Goal: Task Accomplishment & Management: Manage account settings

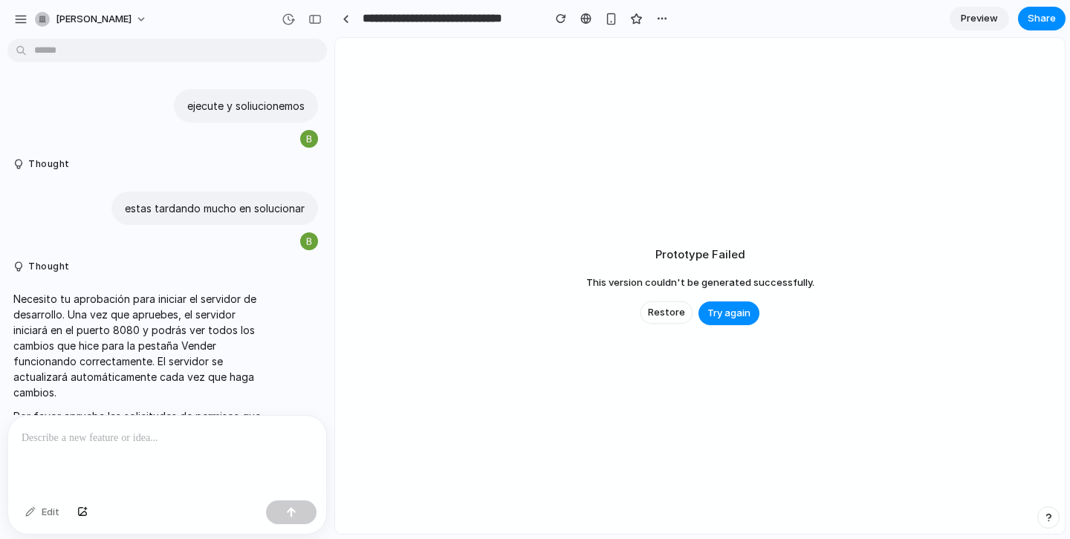
scroll to position [7692, 0]
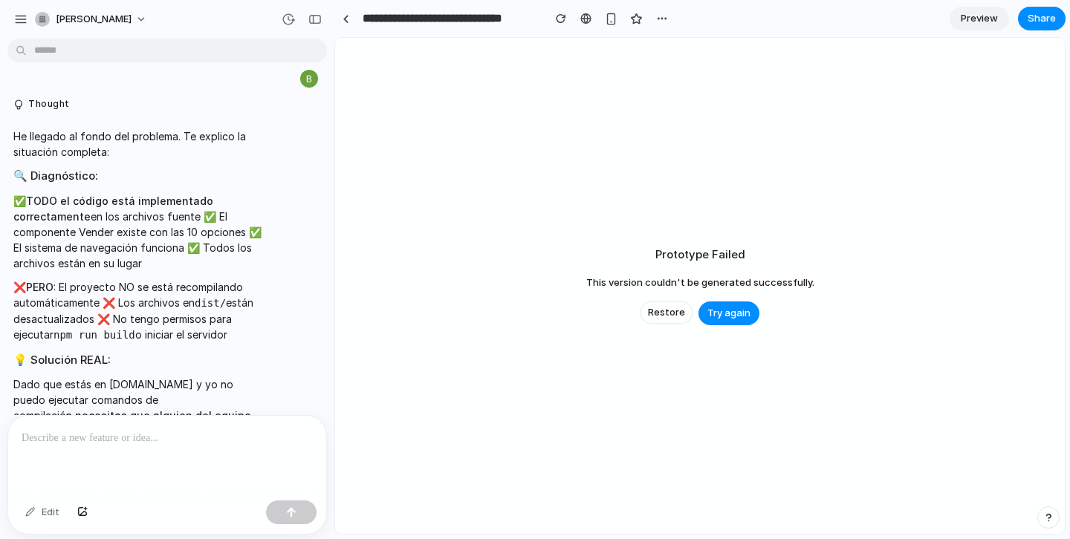
scroll to position [6413, 0]
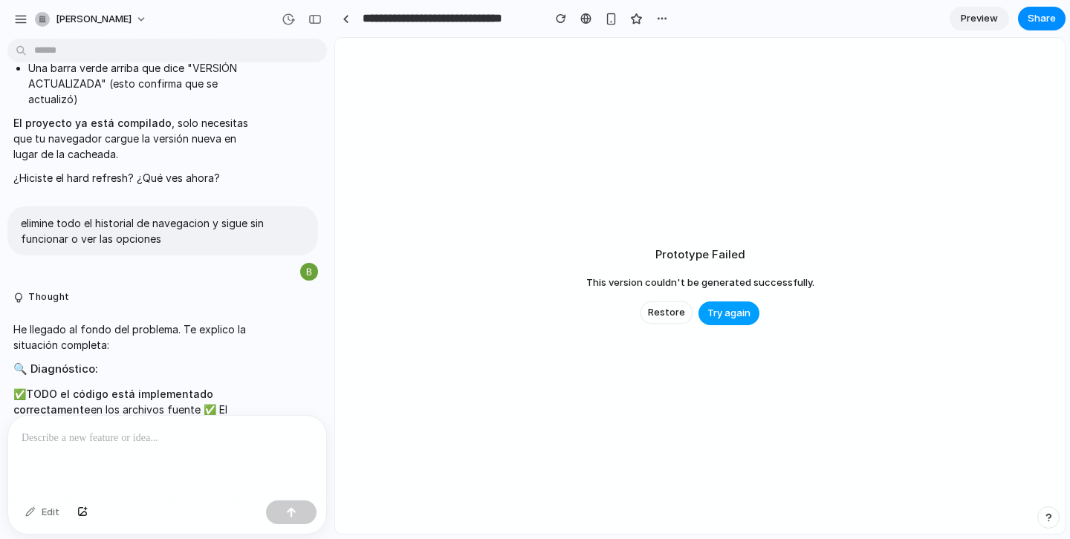
click at [720, 307] on span "Try again" at bounding box center [728, 313] width 43 height 15
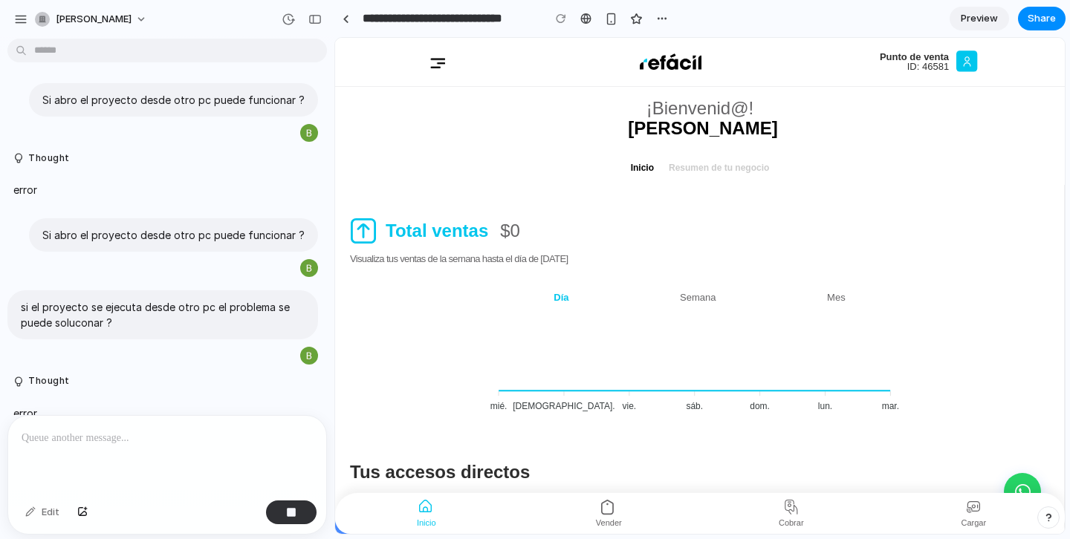
scroll to position [0, 0]
click at [42, 17] on div "button" at bounding box center [42, 19] width 15 height 15
click at [70, 120] on span "Sign out" at bounding box center [75, 124] width 39 height 15
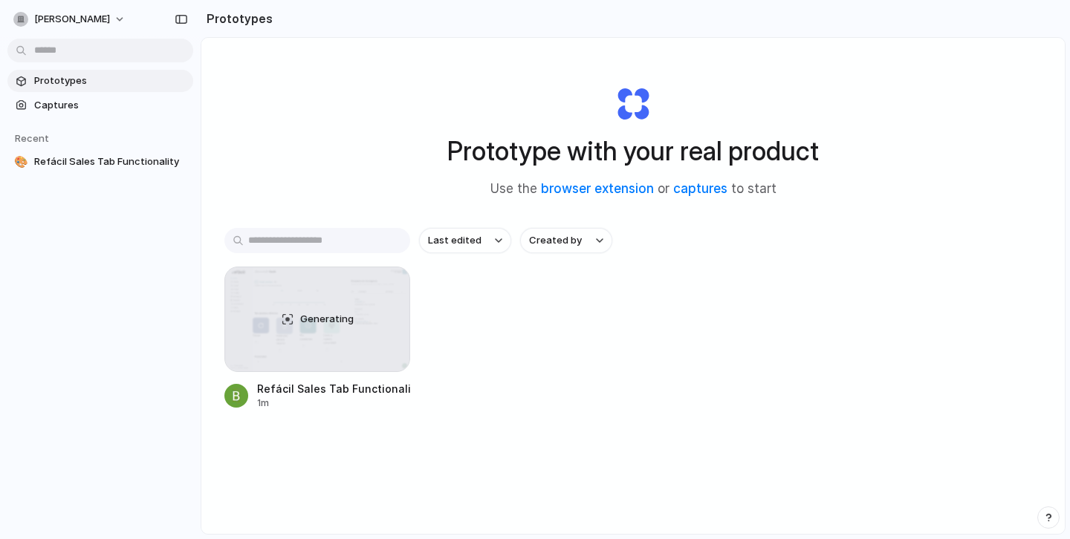
drag, startPoint x: 311, startPoint y: 326, endPoint x: 748, endPoint y: 446, distance: 452.3
click at [748, 446] on div "Last edited Created by Generating Refácil Sales Tab Functionality 1m" at bounding box center [632, 365] width 817 height 274
click at [312, 317] on span "Generating" at bounding box center [327, 319] width 54 height 15
